Goal: Communication & Community: Answer question/provide support

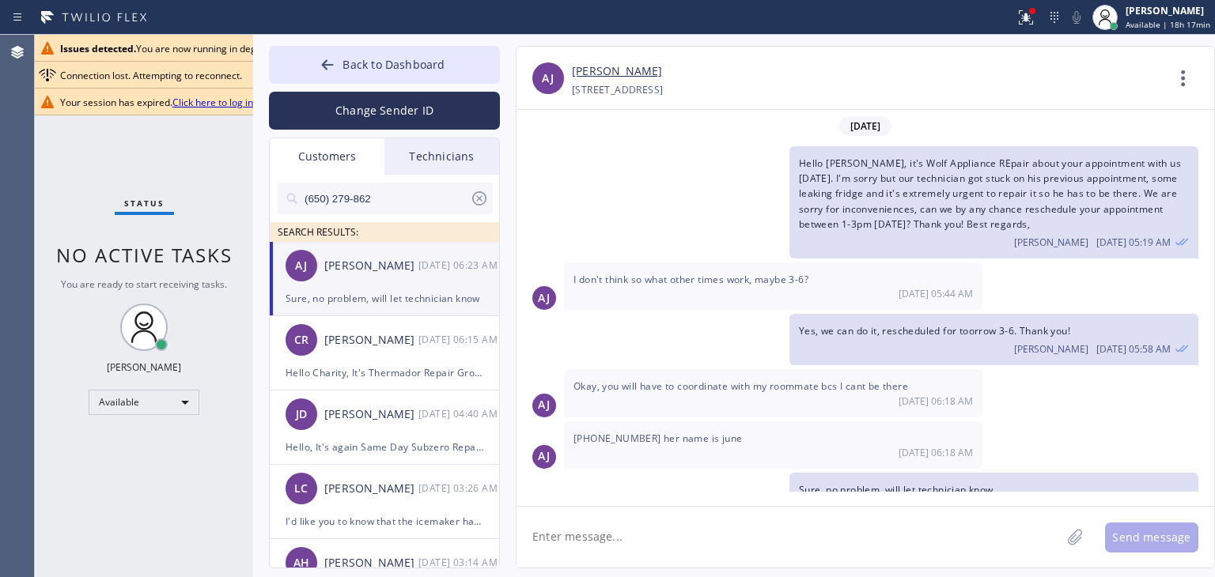
click at [432, 324] on div "CR Charity Reyes 09/23 06:15 AM" at bounding box center [385, 339] width 231 height 47
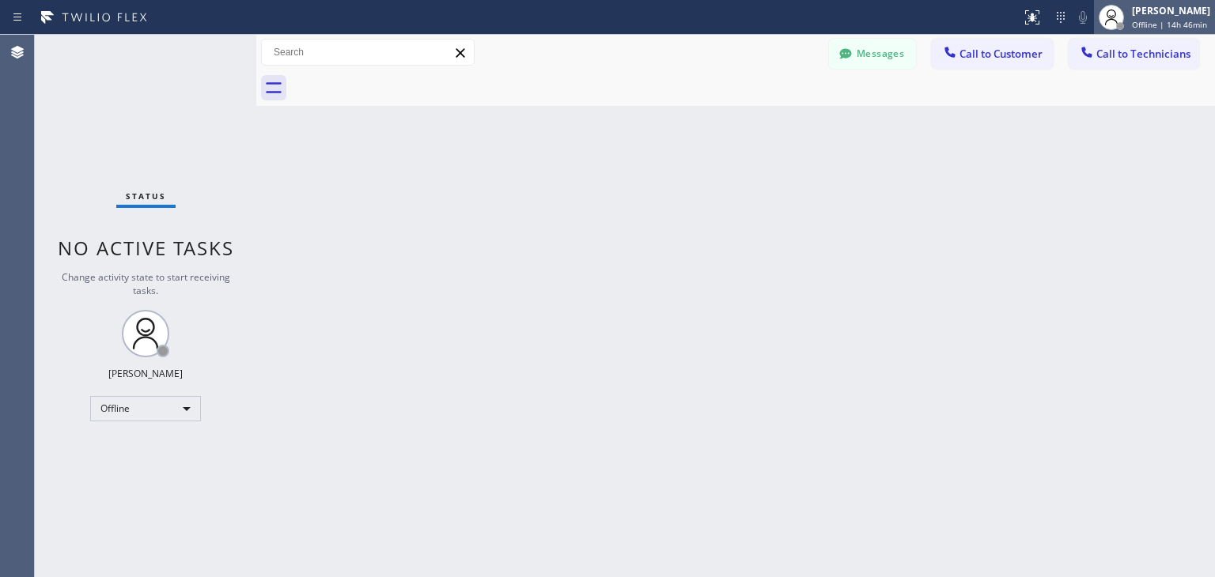
click at [1144, 25] on span "Offline | 14h 46min" at bounding box center [1169, 24] width 75 height 11
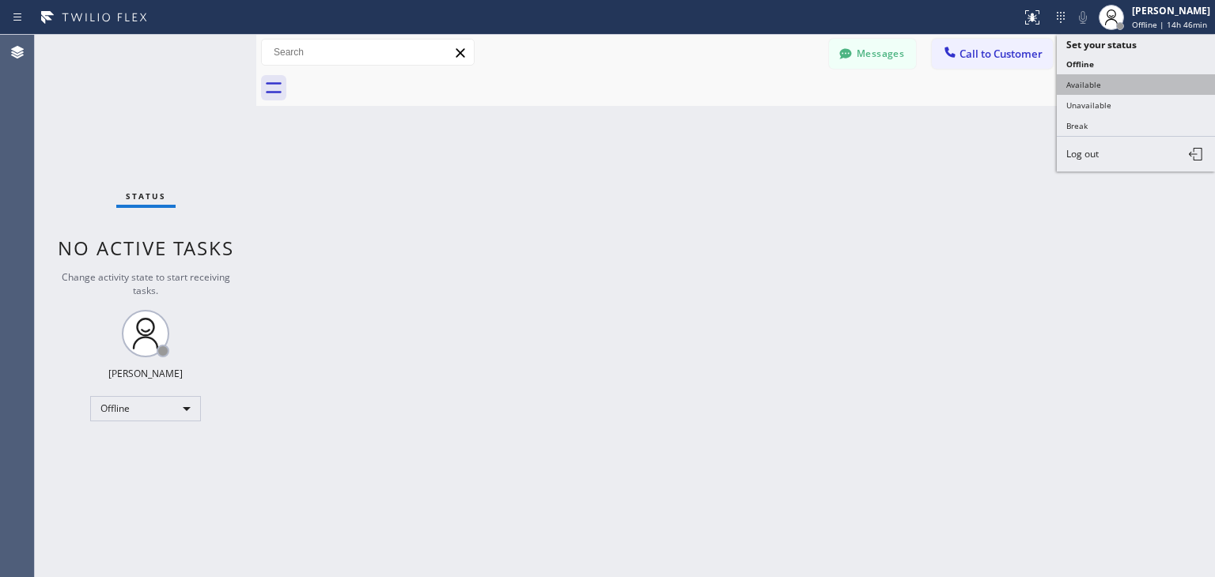
click at [1117, 81] on button "Available" at bounding box center [1135, 84] width 158 height 21
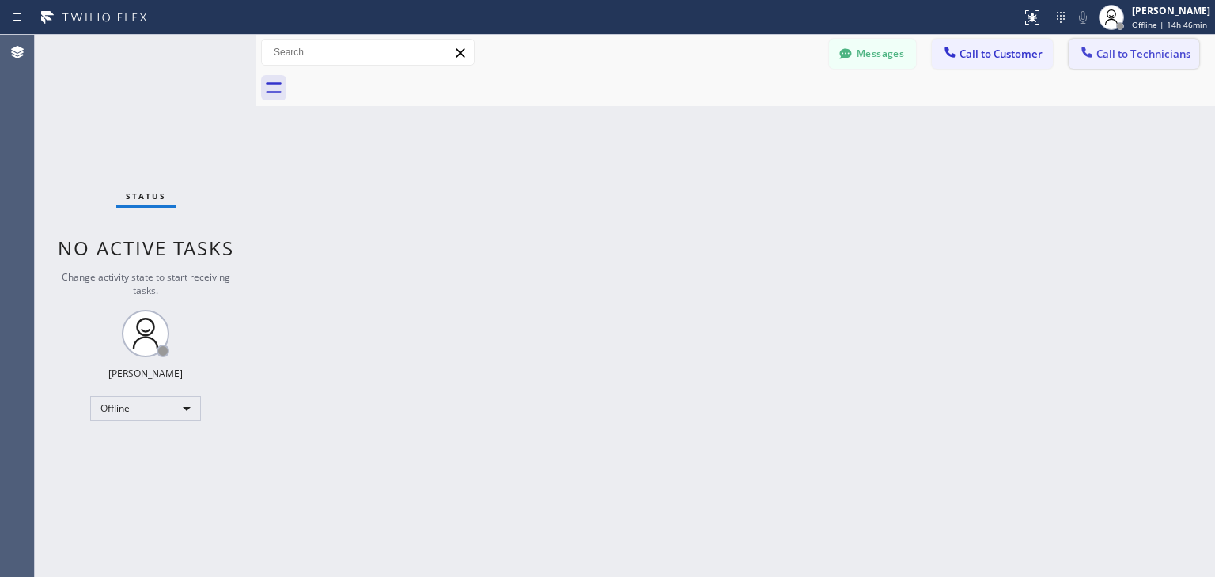
click at [1138, 67] on button "Call to Technicians" at bounding box center [1133, 54] width 130 height 30
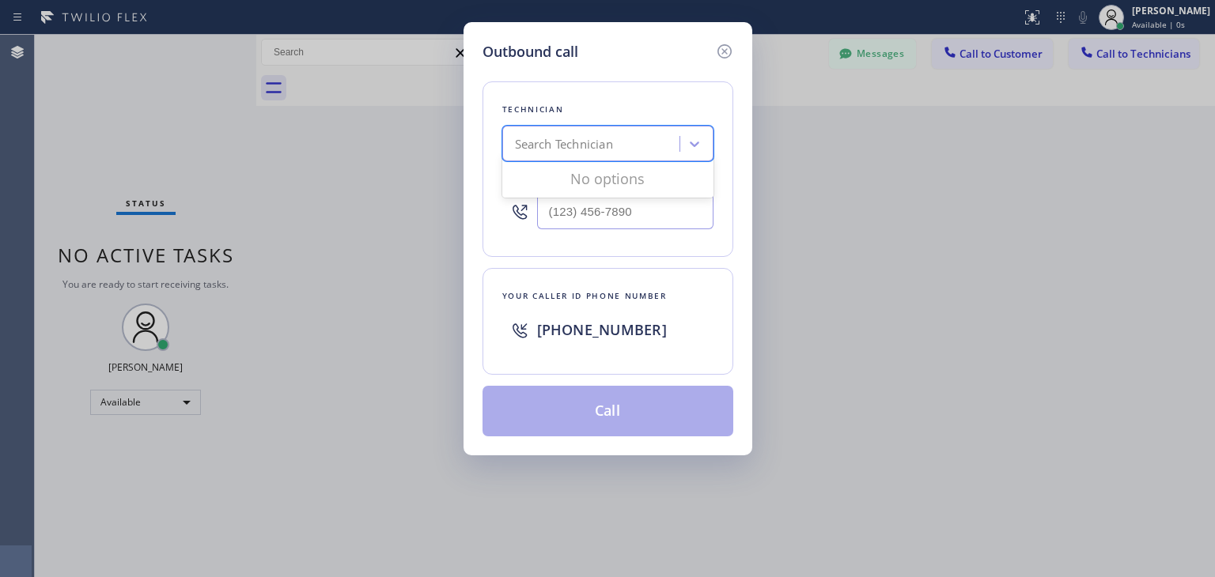
click at [618, 130] on div "Search Technician" at bounding box center [593, 144] width 172 height 28
type input "[PERSON_NAME]"
click at [572, 179] on div "[PERSON_NAME]" at bounding box center [607, 177] width 211 height 28
type input "[PHONE_NUMBER]"
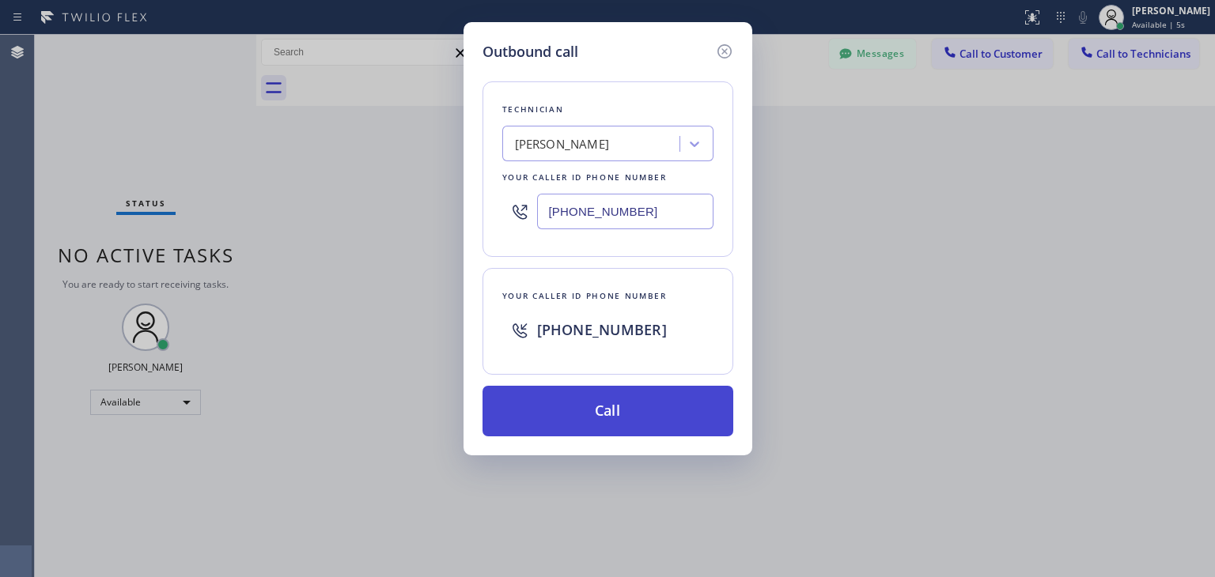
click at [598, 396] on button "Call" at bounding box center [607, 411] width 251 height 51
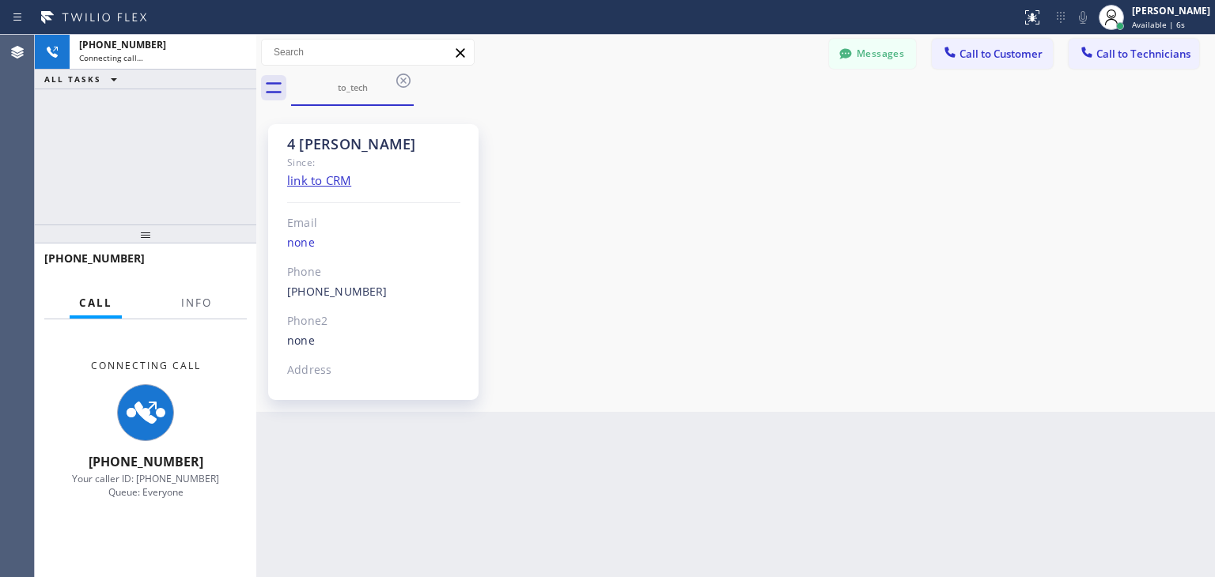
scroll to position [212, 0]
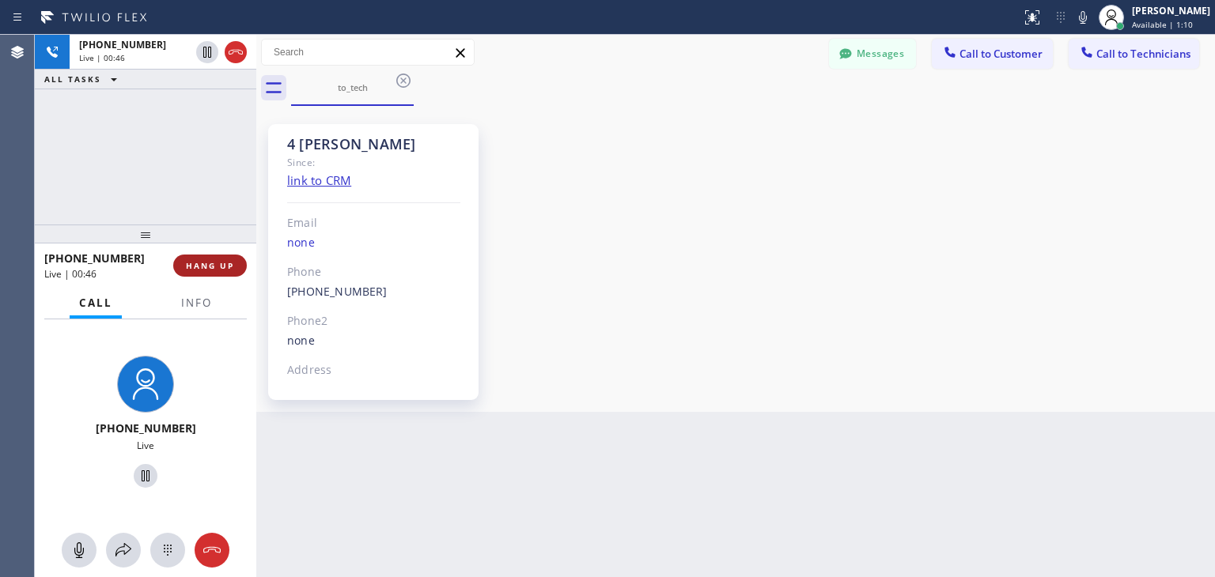
click at [213, 271] on button "HANG UP" at bounding box center [210, 266] width 74 height 22
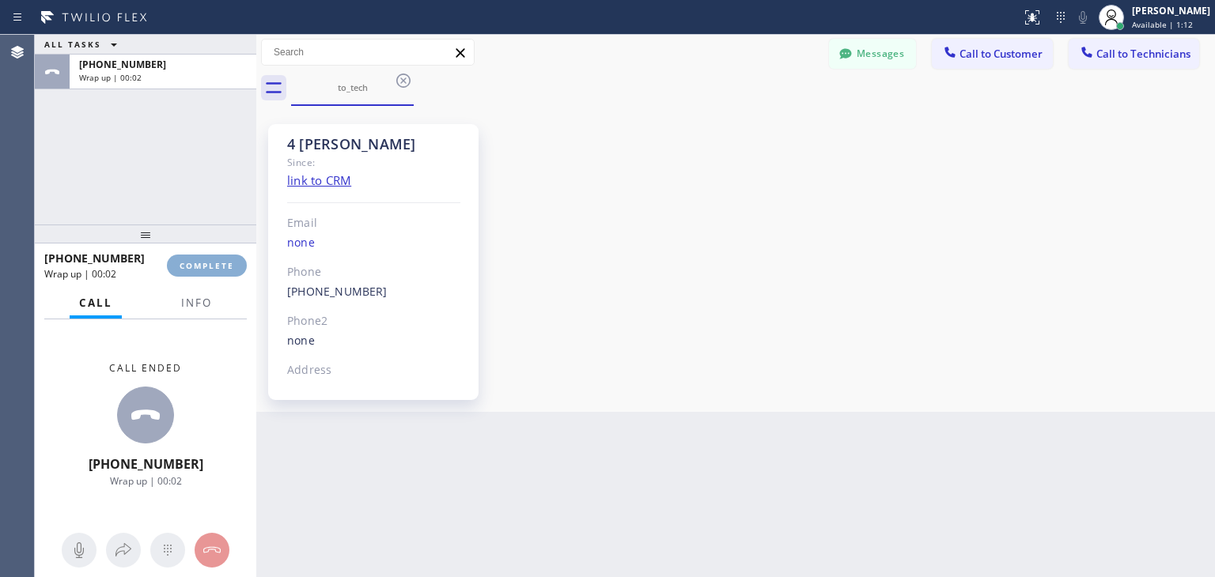
click at [213, 271] on button "COMPLETE" at bounding box center [207, 266] width 80 height 22
click at [682, 132] on div "ALL TASKS ALL TASKS ACTIVE TASKS TASKS IN WRAP UP [PHONE_NUMBER] Wrap up | 00:0…" at bounding box center [625, 306] width 1180 height 542
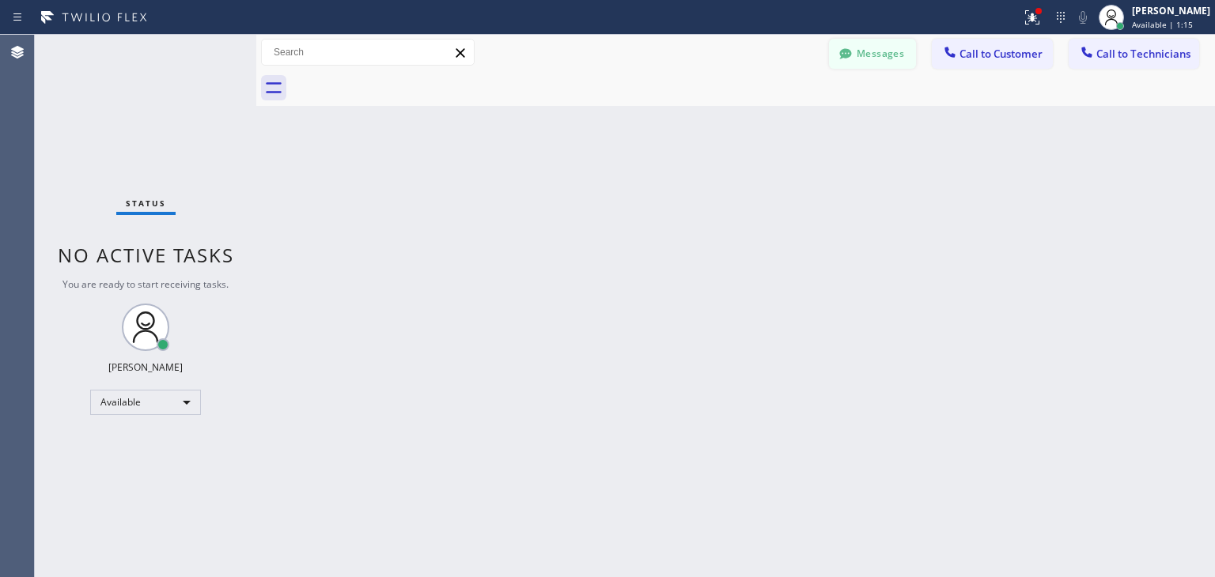
click at [901, 56] on button "Messages" at bounding box center [872, 54] width 87 height 30
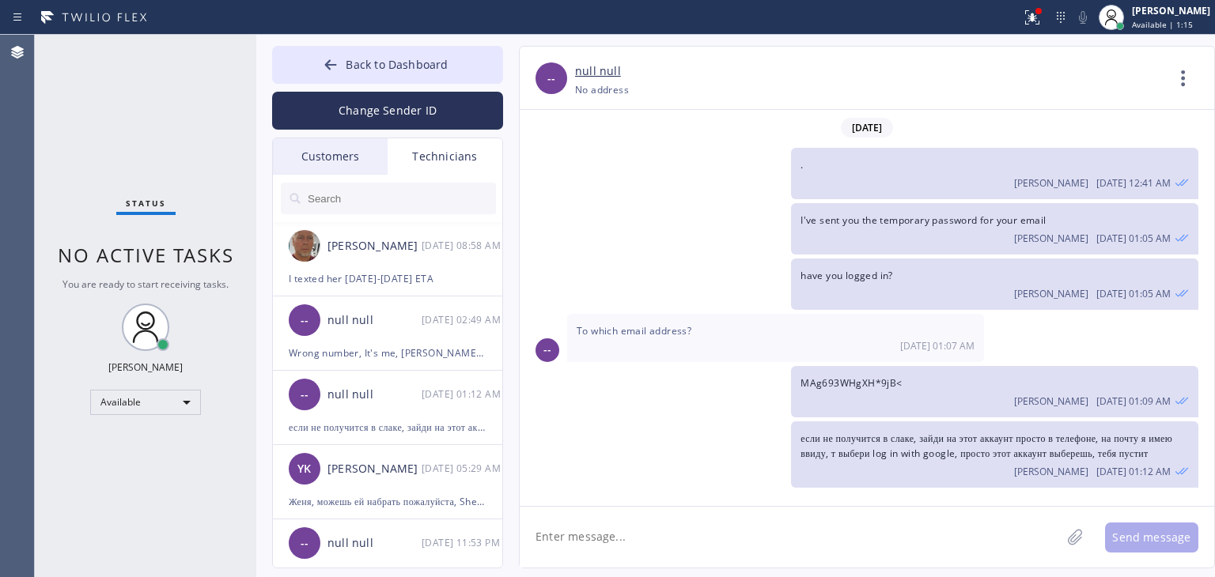
click at [346, 165] on div "Customers" at bounding box center [330, 156] width 115 height 36
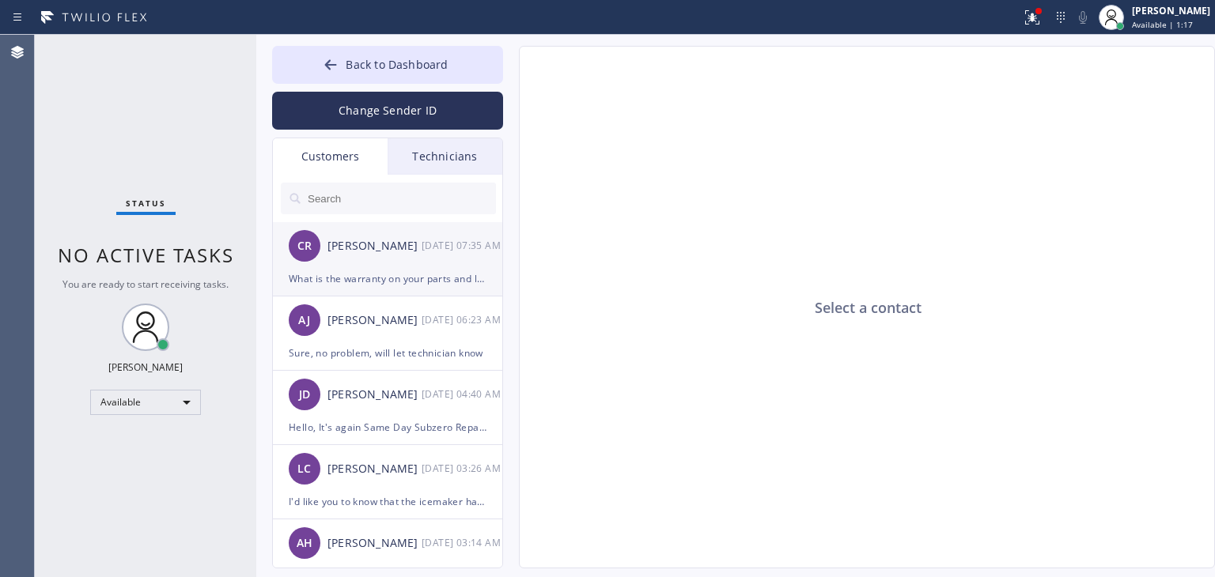
click at [402, 294] on li "CR [PERSON_NAME] [DATE] 07:35 AM What is the warranty on your parts and labor?" at bounding box center [388, 259] width 231 height 74
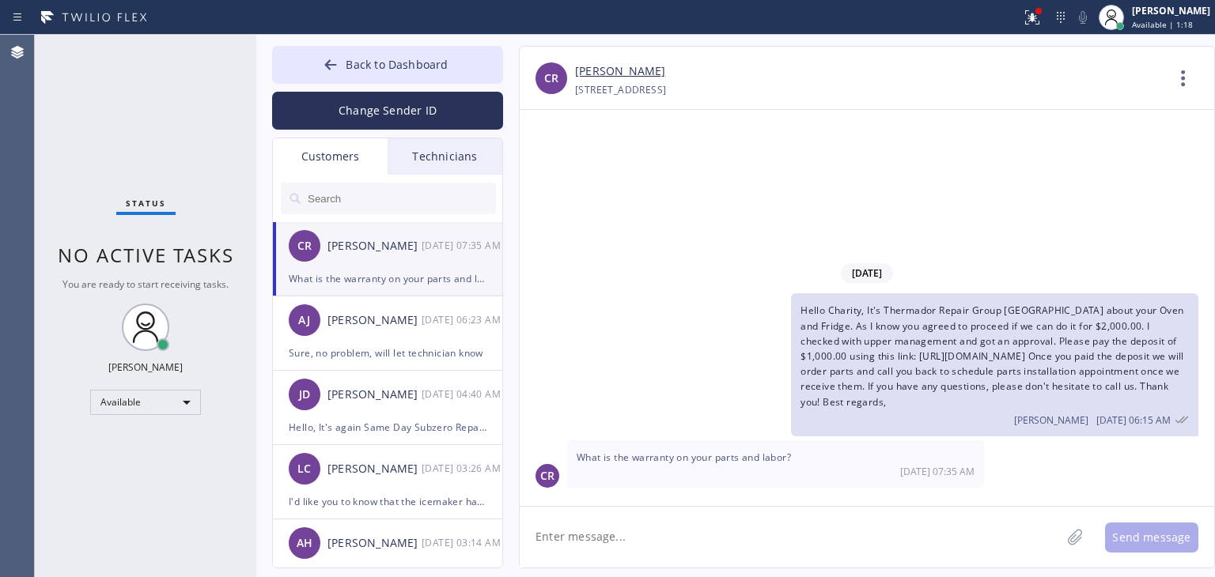
click at [658, 567] on div "CR [PERSON_NAME] [PHONE_NUMBER] Choose phone number [PHONE_NUMBER] [STREET_ADDR…" at bounding box center [867, 307] width 696 height 523
click at [698, 532] on textarea at bounding box center [790, 537] width 541 height 61
type textarea "9"
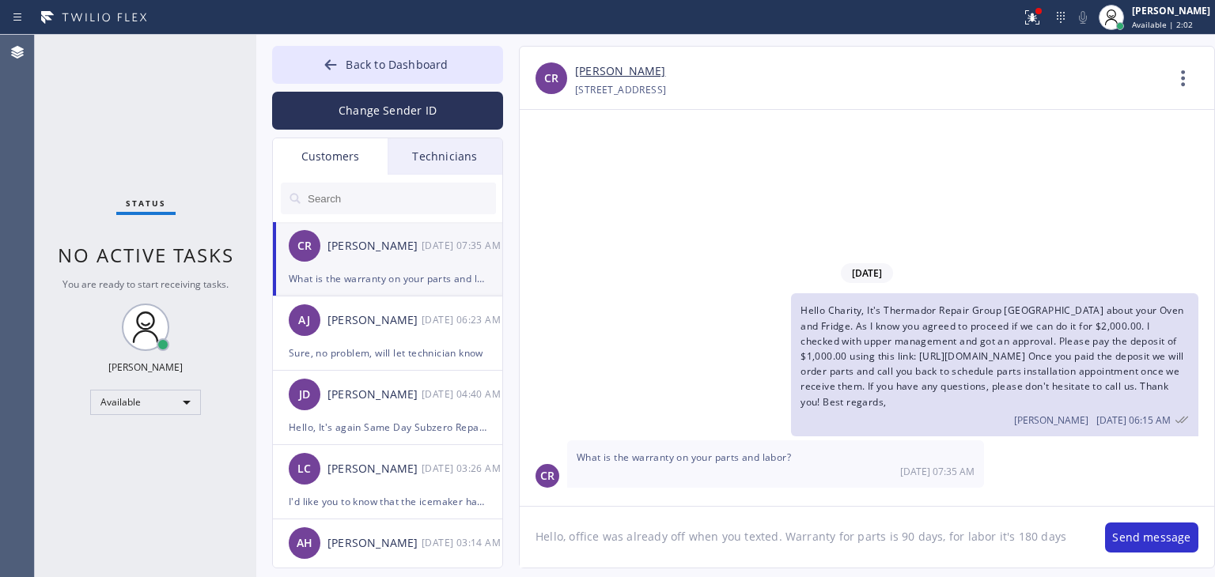
type textarea "Hello, office was already off when you texted. Warranty for parts is 90 days, f…"
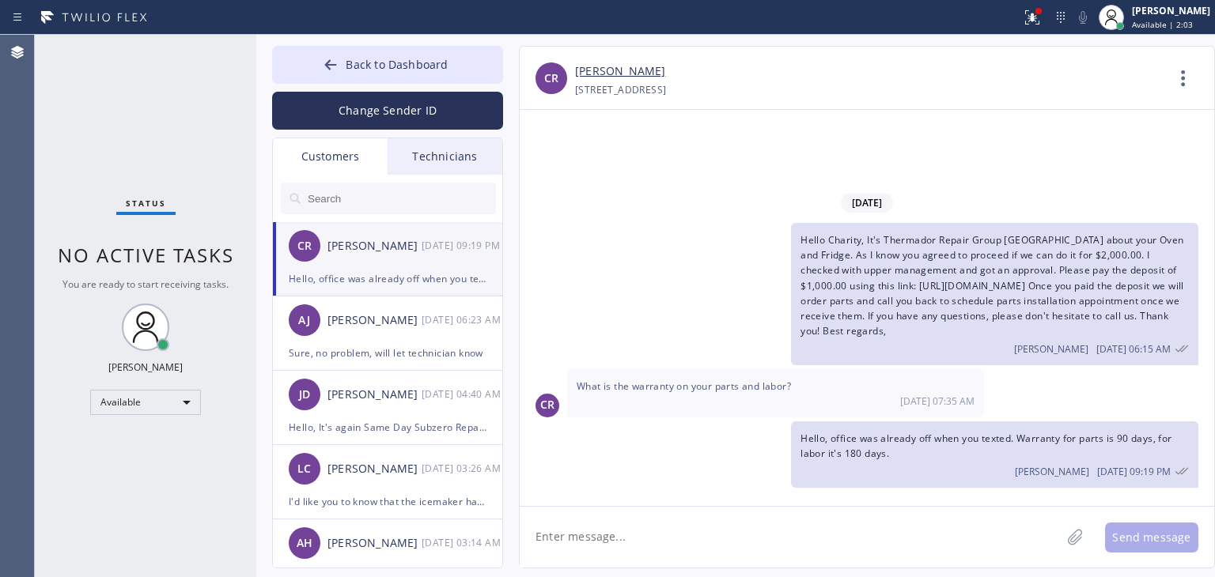
click at [698, 532] on textarea at bounding box center [790, 537] width 541 height 61
type textarea "Please let me know once you paid a deposit so we'll immediately order parts."
